Goal: Transaction & Acquisition: Purchase product/service

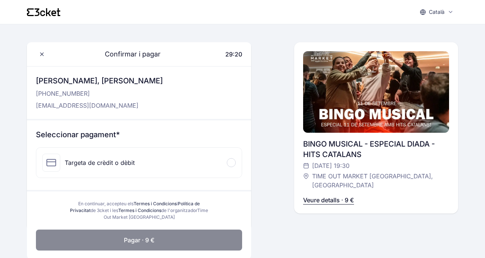
click at [142, 164] on div "Targeta de crèdit o dèbit" at bounding box center [138, 163] width 205 height 30
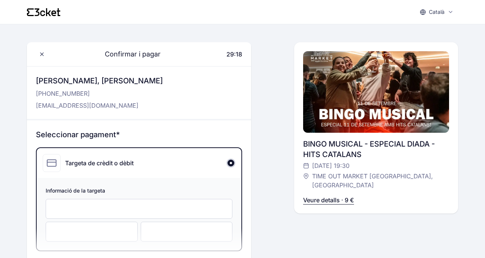
click at [128, 214] on div at bounding box center [139, 209] width 187 height 20
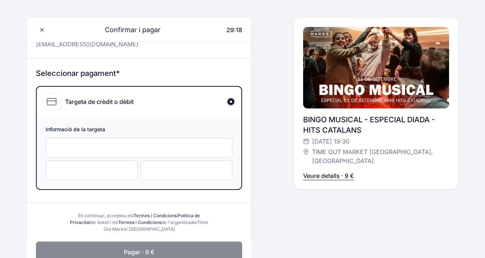
scroll to position [62, 0]
click at [68, 175] on div at bounding box center [92, 170] width 92 height 20
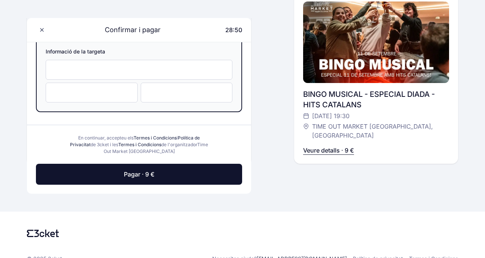
scroll to position [153, 0]
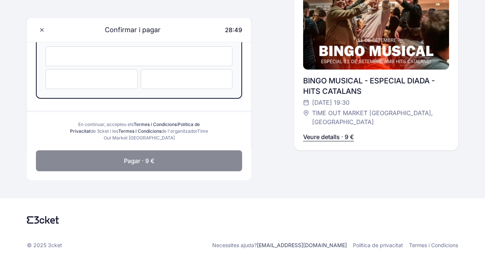
click at [169, 166] on button "Pagar · 9 €" at bounding box center [139, 160] width 206 height 21
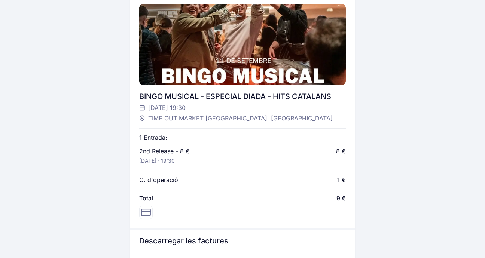
scroll to position [227, 0]
